Goal: Task Accomplishment & Management: Complete application form

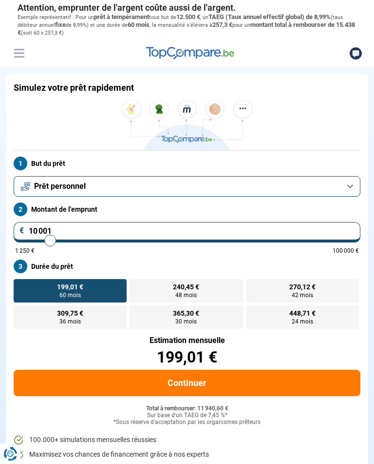
click at [353, 182] on button "Prêt personnel" at bounding box center [187, 186] width 347 height 20
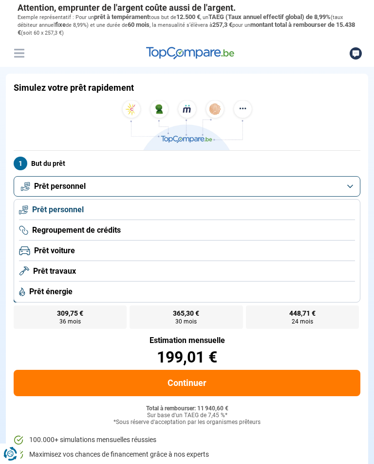
click at [68, 294] on span "Prêt énergie" at bounding box center [50, 291] width 43 height 11
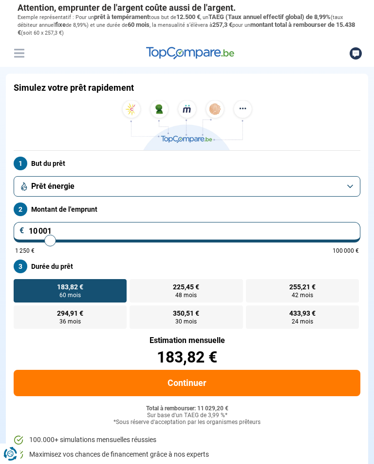
click at [68, 229] on input "10 001" at bounding box center [187, 232] width 347 height 20
type input "1 000"
type input "1250"
type input "100"
type input "1250"
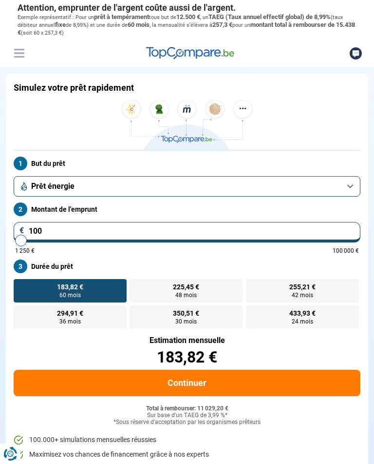
type input "10"
type input "1250"
type input "1"
type input "1250"
type input "0"
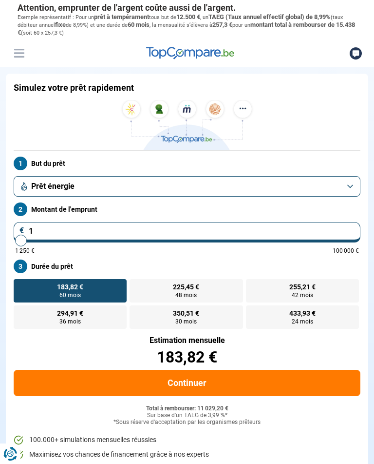
type input "1250"
type input "1 250"
type input "1250"
radio input "true"
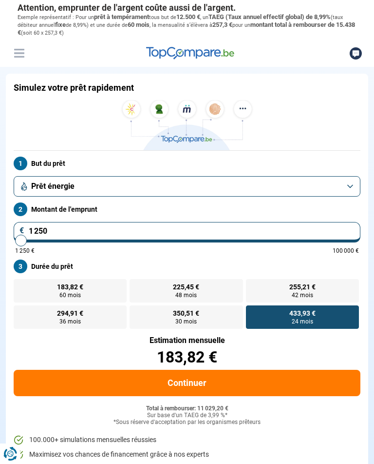
type input "12 505"
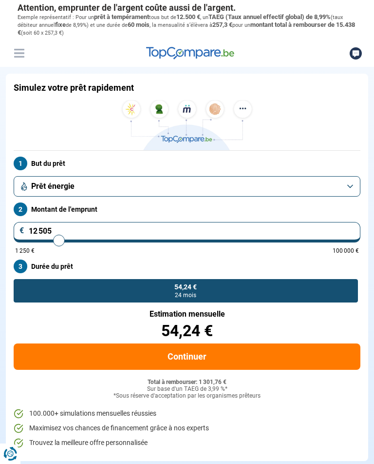
type input "12500"
radio input "false"
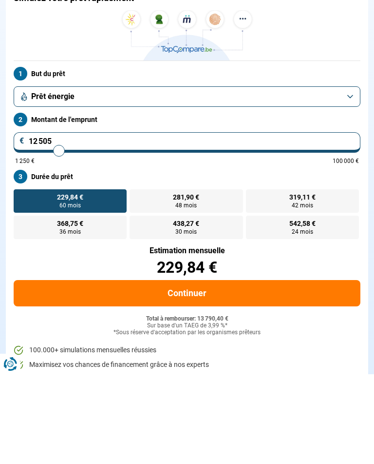
type input "1 250"
type input "1250"
type input "125"
type input "1250"
type input "12"
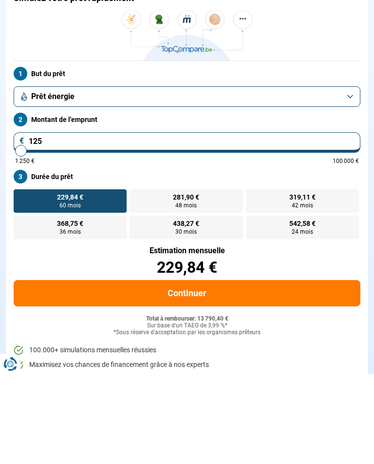
type input "1250"
type input "1"
type input "1250"
type input "0"
type input "1250"
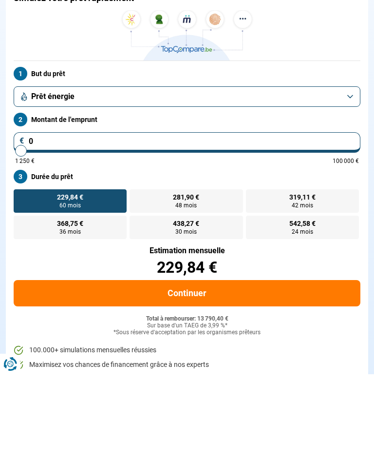
type input "5"
type input "1250"
type input "55"
type input "1250"
type input "550"
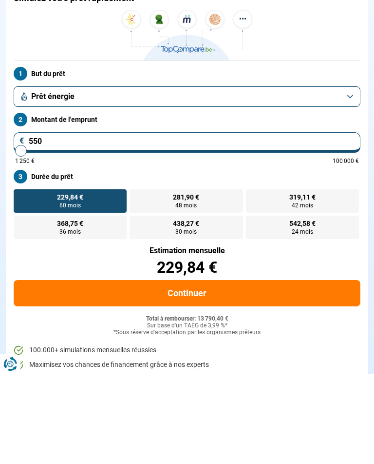
type input "1250"
type input "5 500"
type input "5500"
radio input "true"
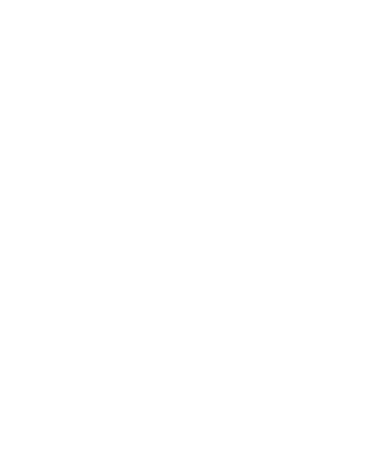
scroll to position [578, 0]
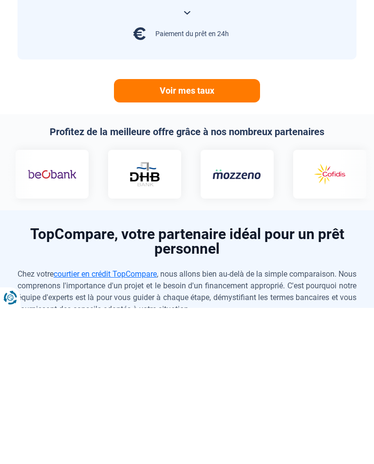
click at [181, 235] on link "Voir mes taux" at bounding box center [187, 246] width 146 height 23
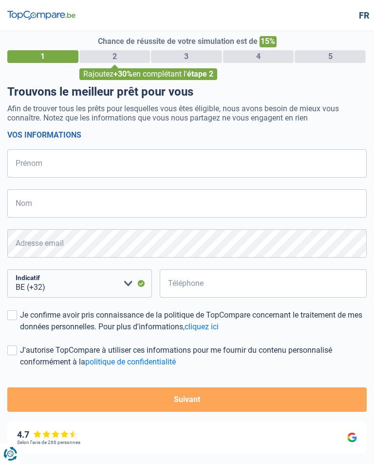
select select "32"
